Goal: Task Accomplishment & Management: Complete application form

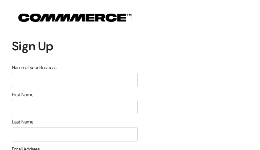
type input "XcQWdXewPpt"
type input "upmzQCXkihK"
type input "TvTtRRmiJs"
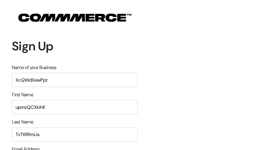
type input "[EMAIL_ADDRESS][DOMAIN_NAME]"
type input "2590616122"
type input "ZZQwzDmWpG"
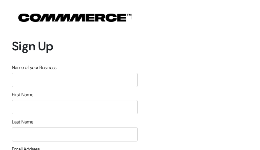
type input "gbbBWKNZqbUsa"
type input "amYLWDULgMb"
type input "mJUqZxJviD"
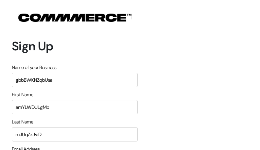
type input "[EMAIL_ADDRESS][DOMAIN_NAME]"
type input "5782494356"
type input "LSnnNnVooD"
